Goal: Transaction & Acquisition: Book appointment/travel/reservation

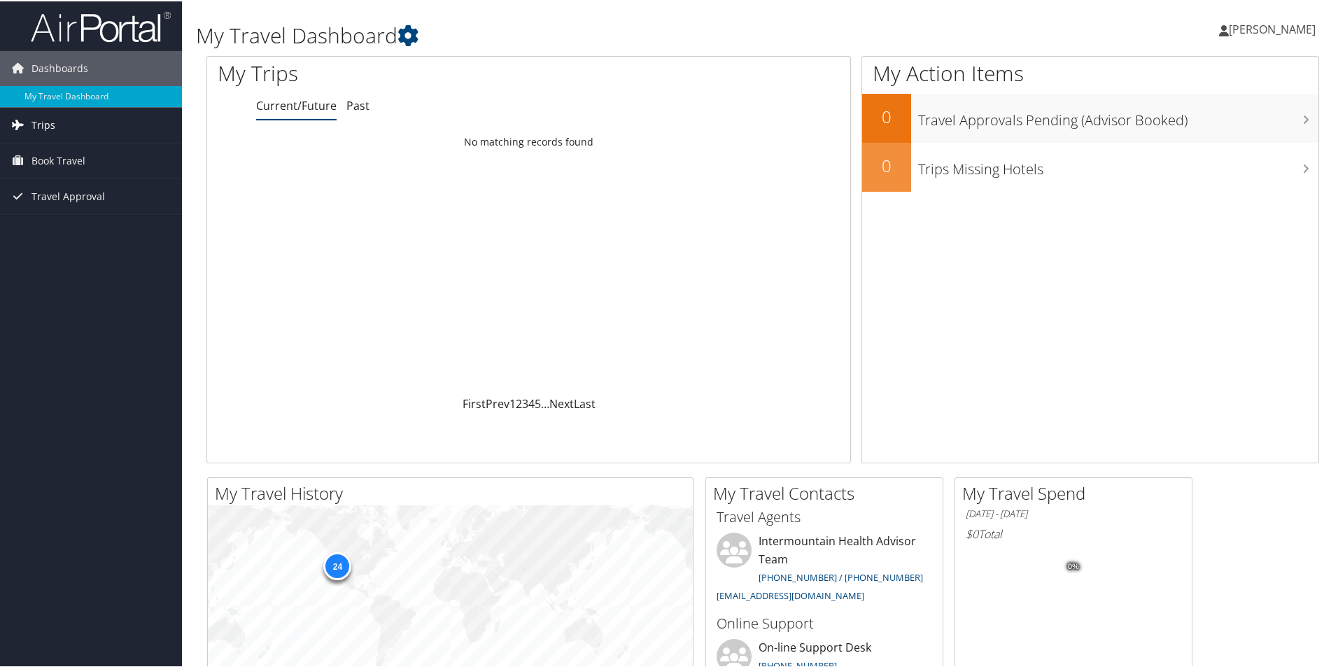
click at [41, 118] on span "Trips" at bounding box center [43, 123] width 24 height 35
click at [52, 118] on span "Trips" at bounding box center [43, 123] width 24 height 35
click at [64, 158] on span "Book Travel" at bounding box center [58, 159] width 54 height 35
click at [55, 227] on link "Book/Manage Online Trips" at bounding box center [91, 229] width 182 height 21
